Goal: Task Accomplishment & Management: Manage account settings

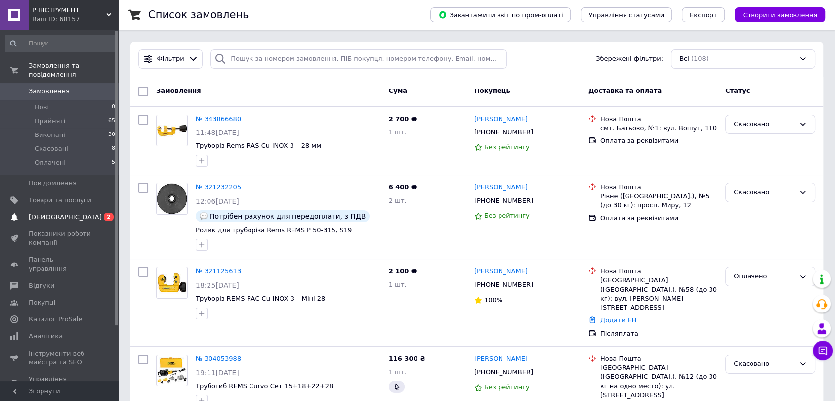
click at [50, 213] on span "[DEMOGRAPHIC_DATA]" at bounding box center [65, 217] width 73 height 9
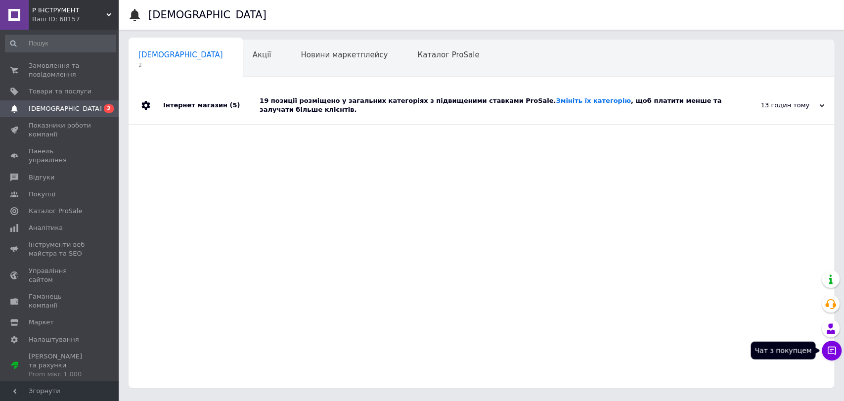
click at [827, 349] on icon at bounding box center [831, 350] width 8 height 8
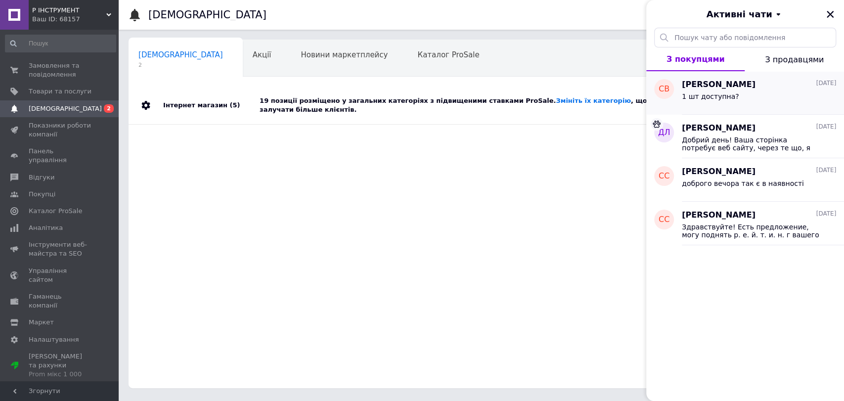
click at [733, 84] on span "[PERSON_NAME]" at bounding box center [719, 84] width 74 height 11
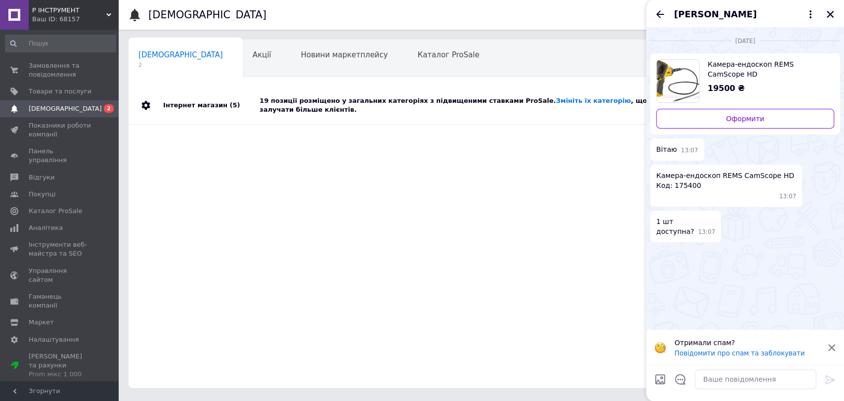
click at [830, 13] on icon "Закрити" at bounding box center [829, 14] width 7 height 7
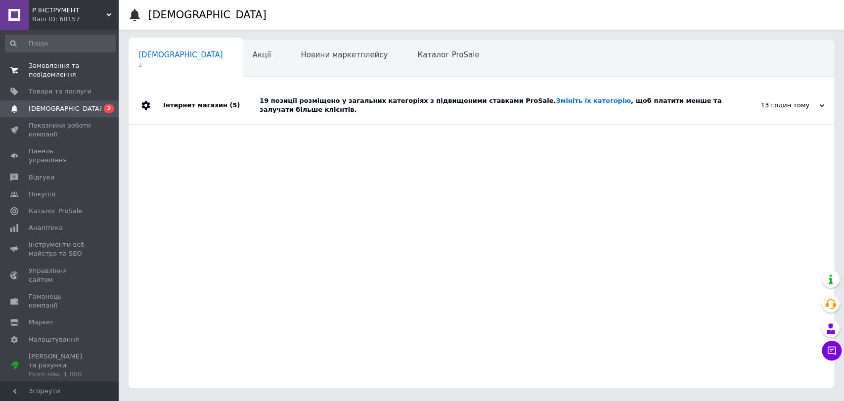
click at [63, 69] on span "Замовлення та повідомлення" at bounding box center [60, 70] width 63 height 18
